Goal: Find specific page/section: Find specific page/section

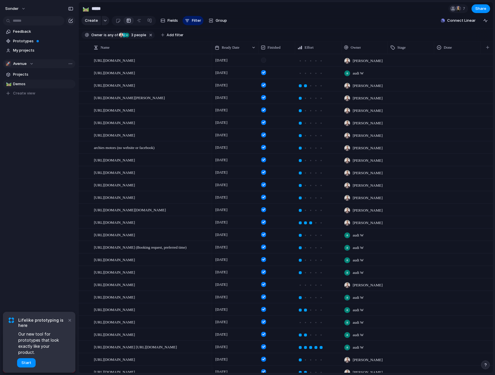
click at [30, 66] on div "🚀 Avenue" at bounding box center [19, 64] width 28 height 6
click at [33, 127] on li "💅 [PERSON_NAME]" at bounding box center [39, 127] width 66 height 10
